Goal: Information Seeking & Learning: Learn about a topic

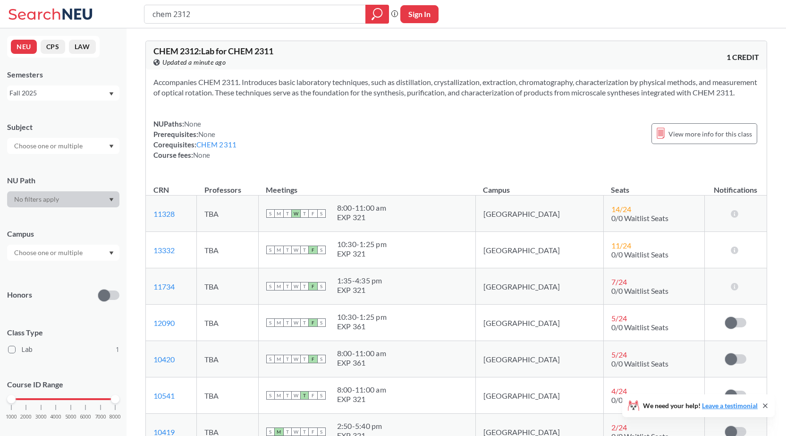
scroll to position [142, 0]
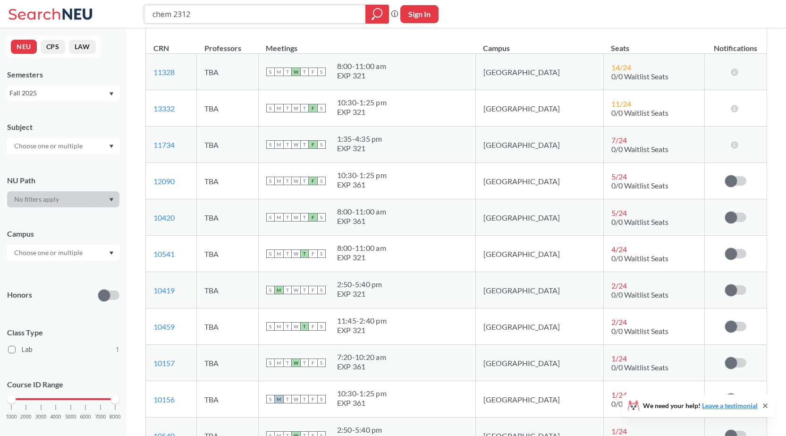
click at [235, 17] on input "chem 2312" at bounding box center [254, 14] width 207 height 16
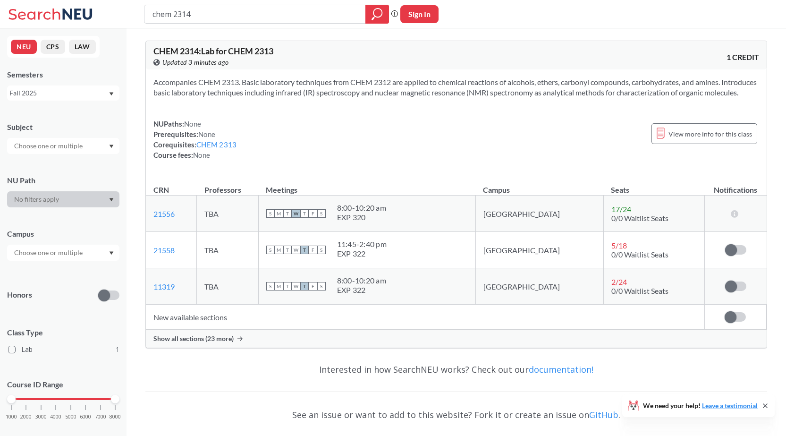
click at [197, 343] on div "Show all sections (23 more)" at bounding box center [456, 338] width 621 height 18
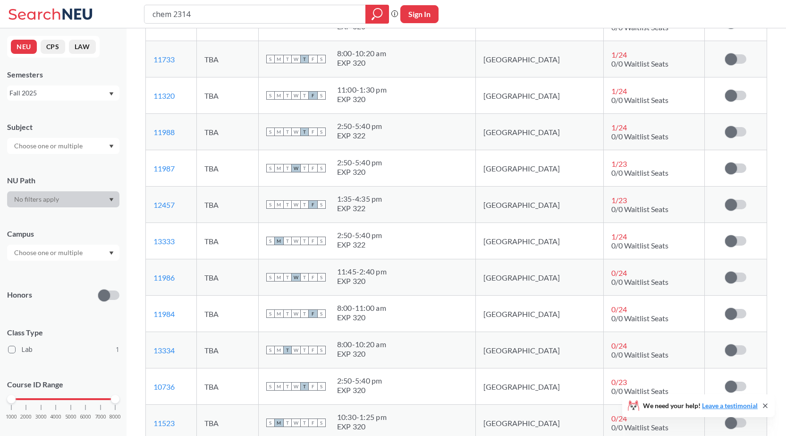
scroll to position [283, 0]
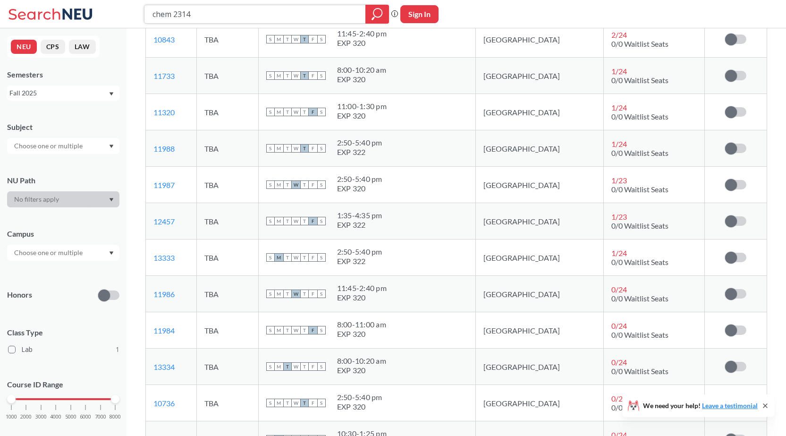
click at [202, 10] on input "chem 2314" at bounding box center [254, 14] width 207 height 16
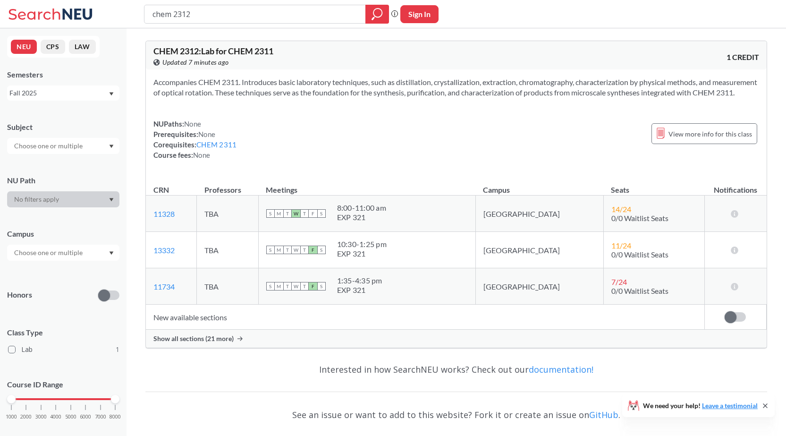
click at [215, 343] on span "Show all sections (21 more)" at bounding box center [193, 338] width 80 height 8
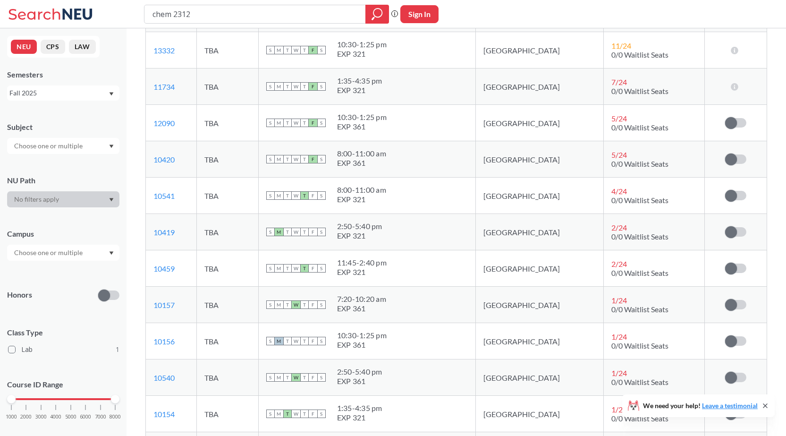
scroll to position [94, 0]
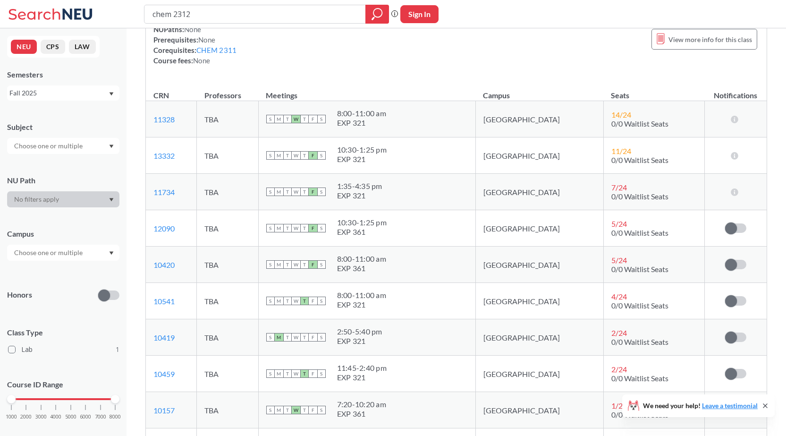
type input "chem 2314"
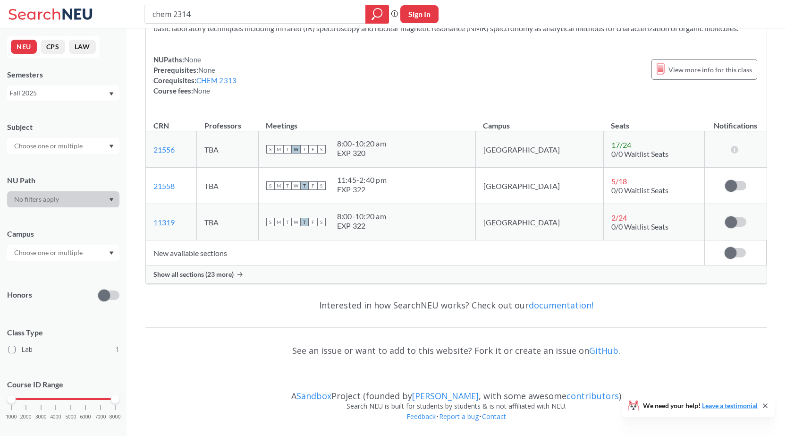
scroll to position [75, 0]
